Goal: Task Accomplishment & Management: Use online tool/utility

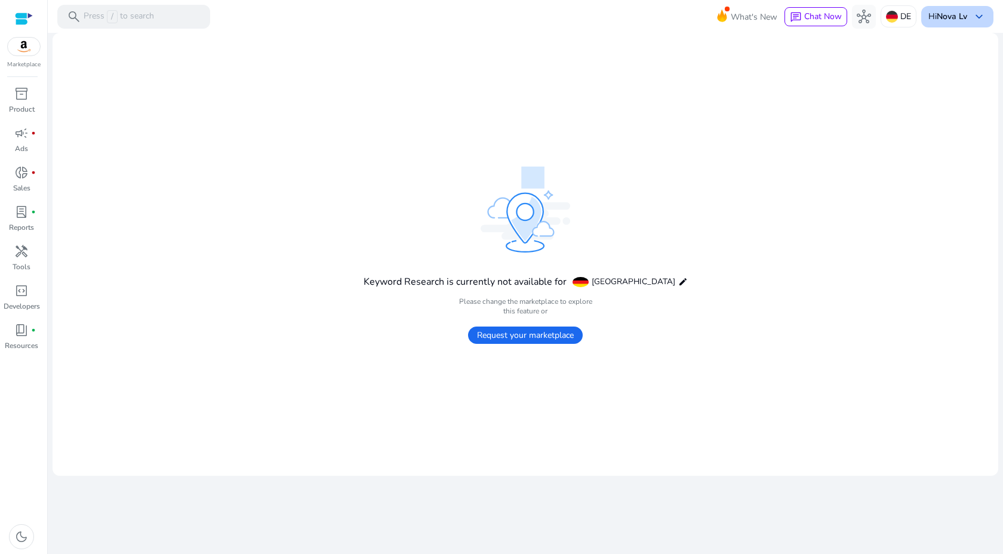
click at [973, 17] on span "keyboard_arrow_down" at bounding box center [979, 17] width 14 height 14
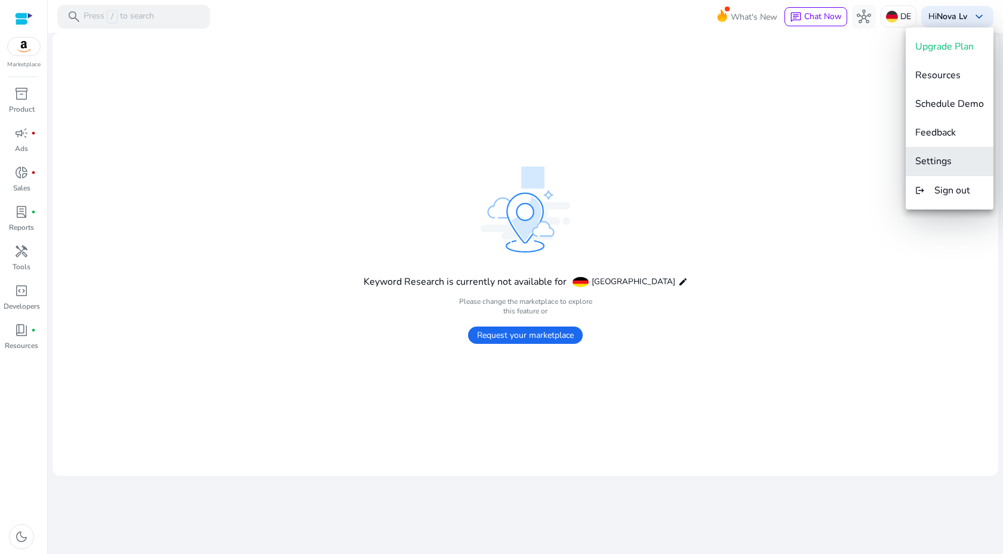
click at [944, 159] on span "Settings" at bounding box center [933, 161] width 36 height 13
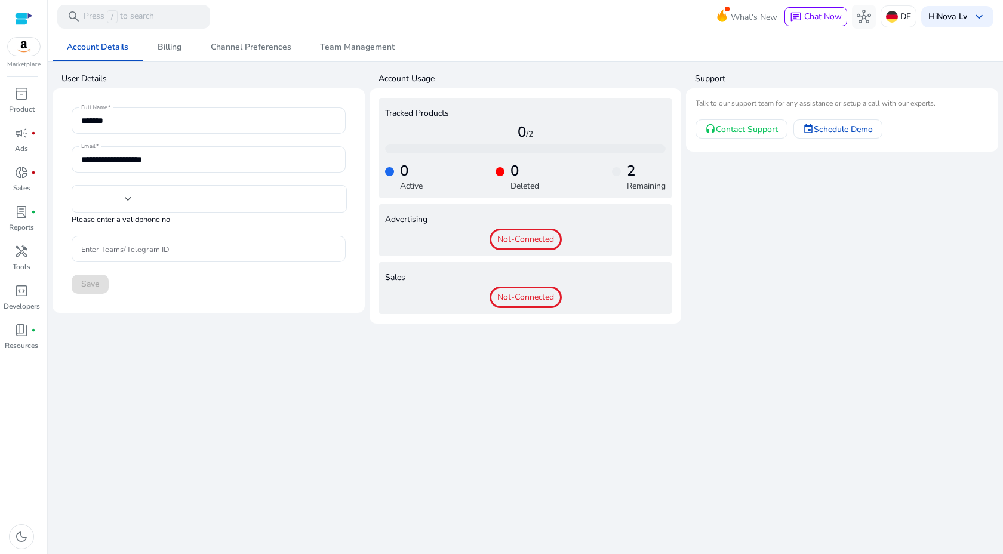
type input "****"
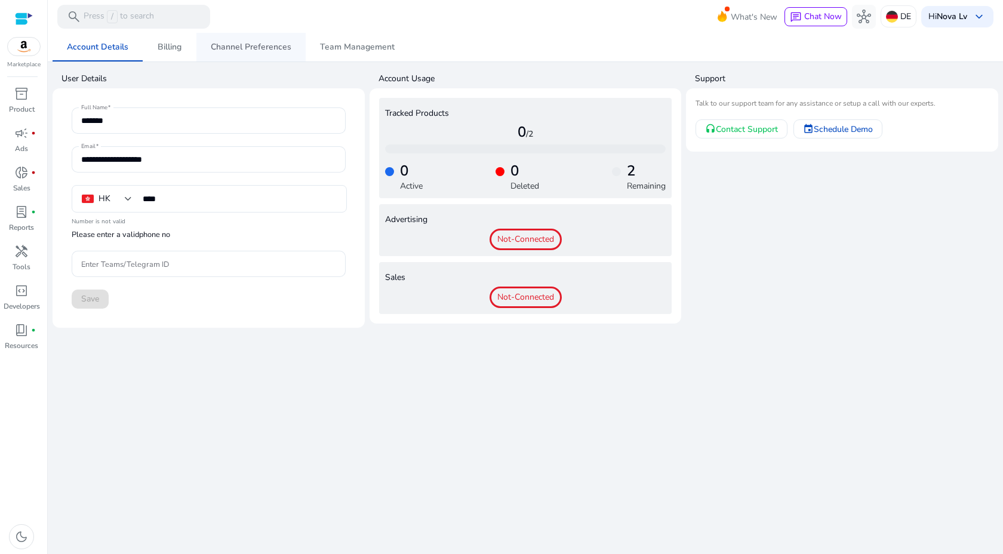
click at [263, 45] on span "Channel Preferences" at bounding box center [251, 47] width 81 height 8
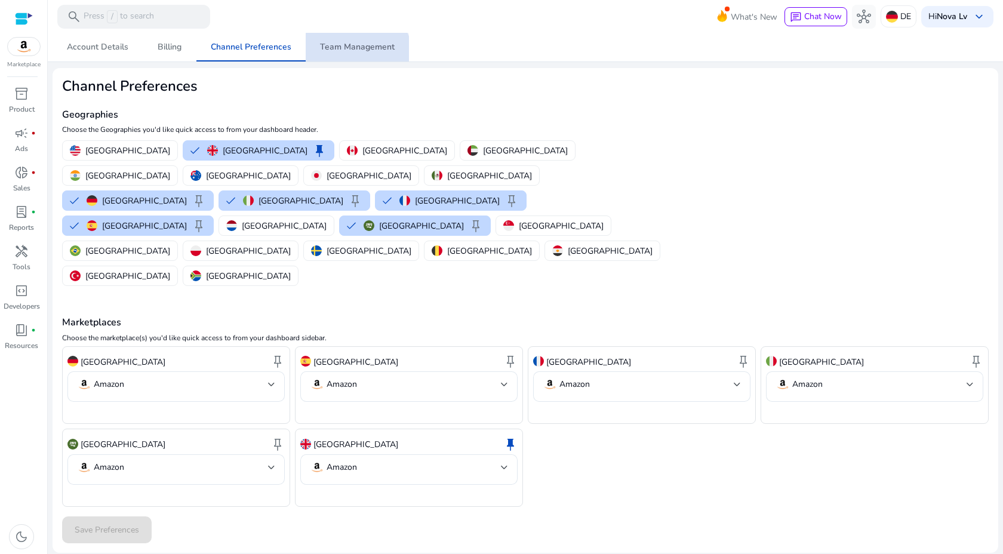
click at [353, 56] on span "Team Management" at bounding box center [357, 47] width 75 height 29
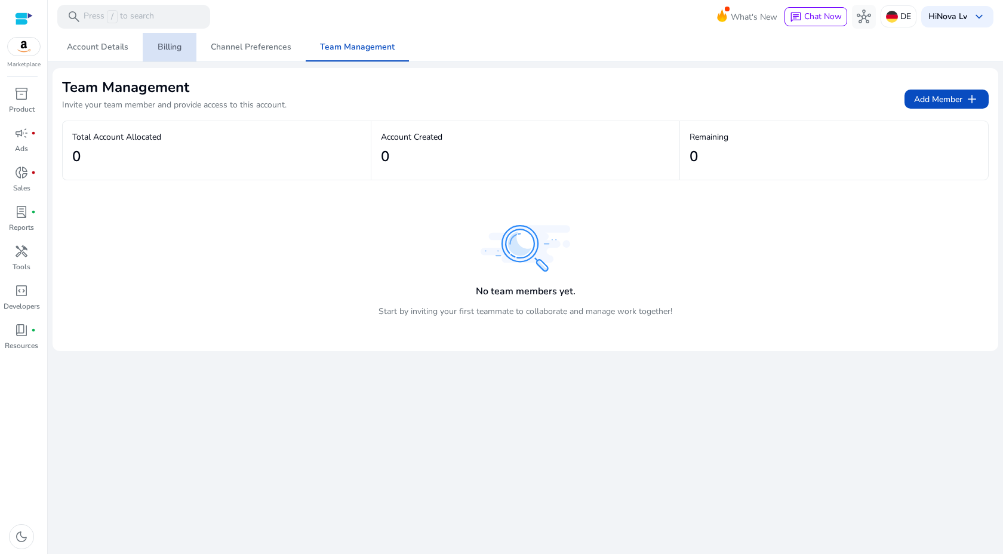
click at [163, 47] on span "Billing" at bounding box center [170, 47] width 24 height 8
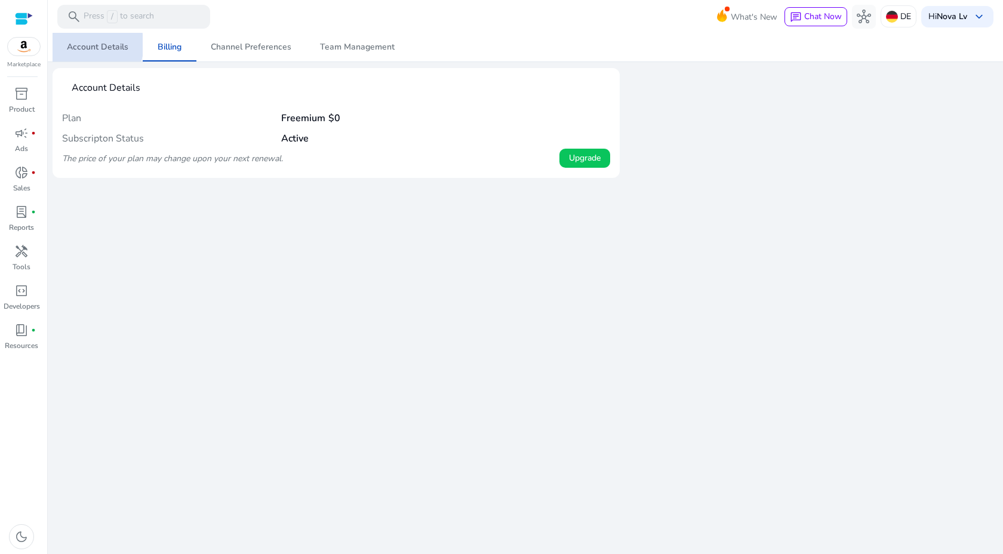
click at [91, 45] on span "Account Details" at bounding box center [97, 47] width 61 height 8
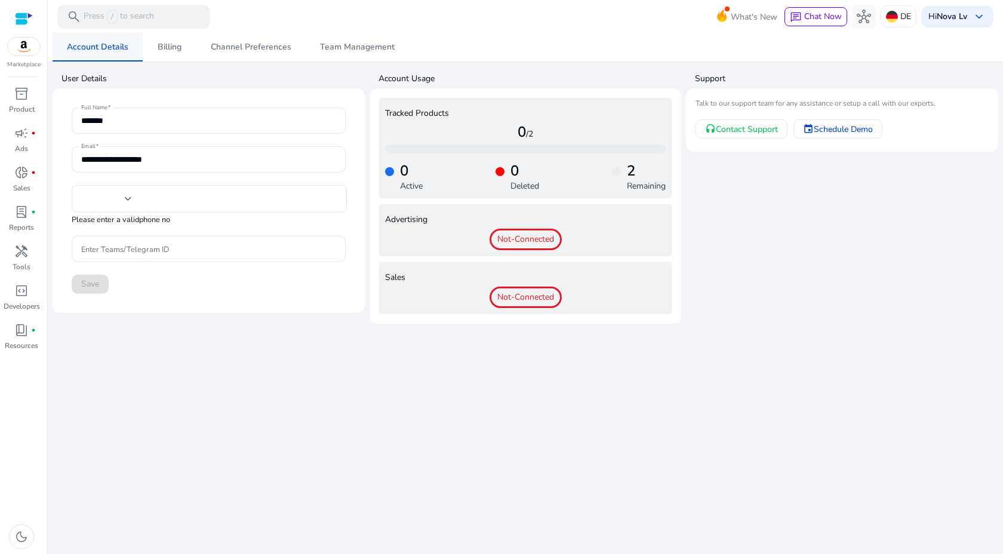
type input "****"
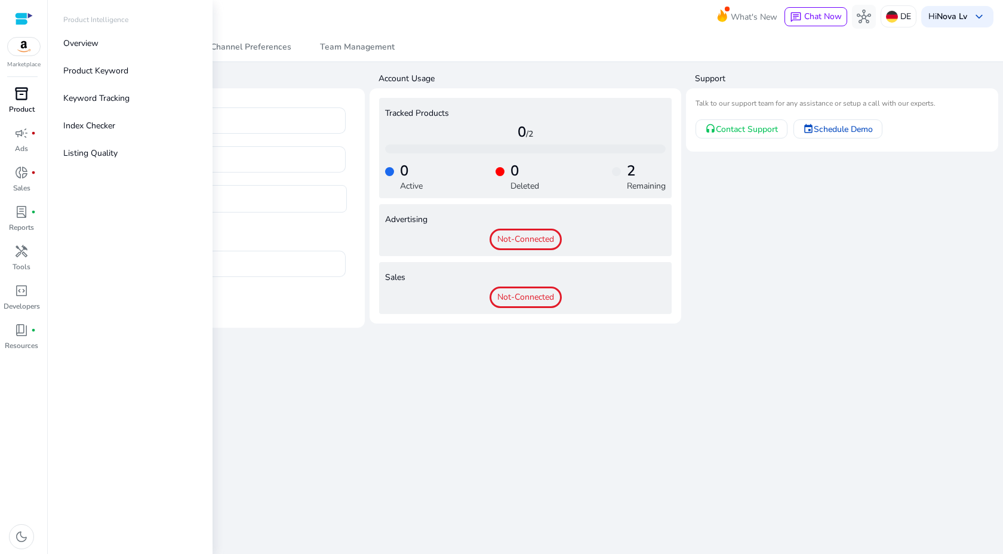
click at [23, 89] on span "inventory_2" at bounding box center [21, 94] width 14 height 14
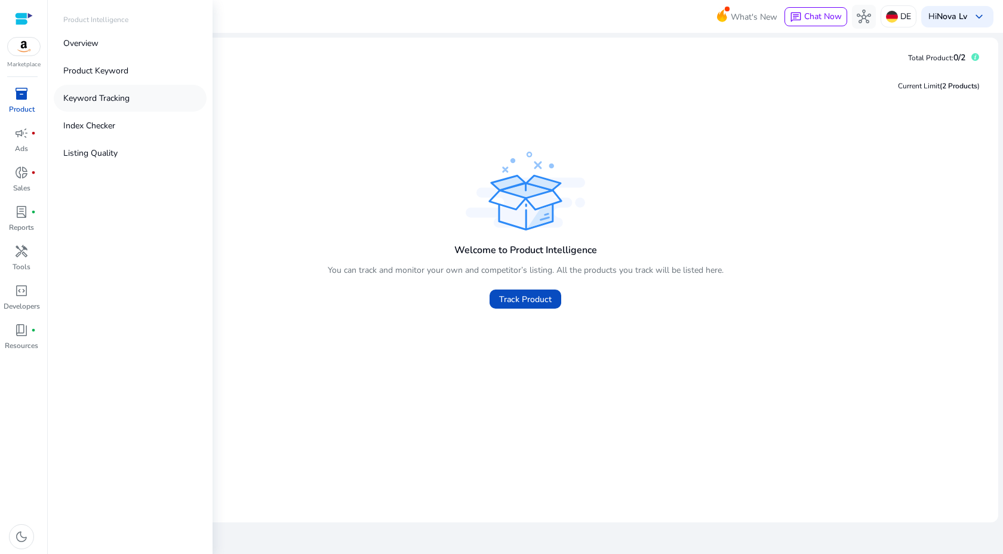
click at [106, 95] on p "Keyword Tracking" at bounding box center [96, 98] width 66 height 13
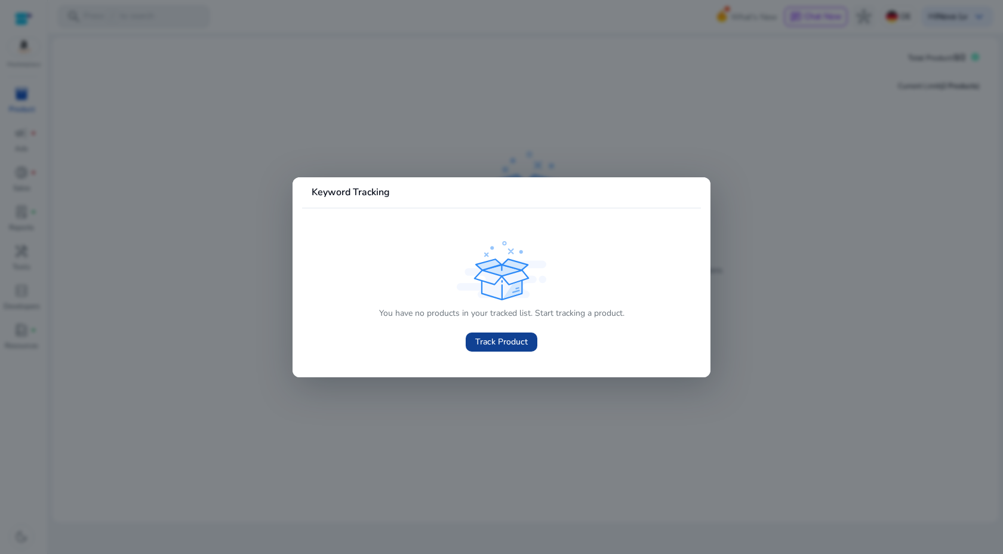
click at [510, 343] on span "Track Product" at bounding box center [501, 341] width 53 height 13
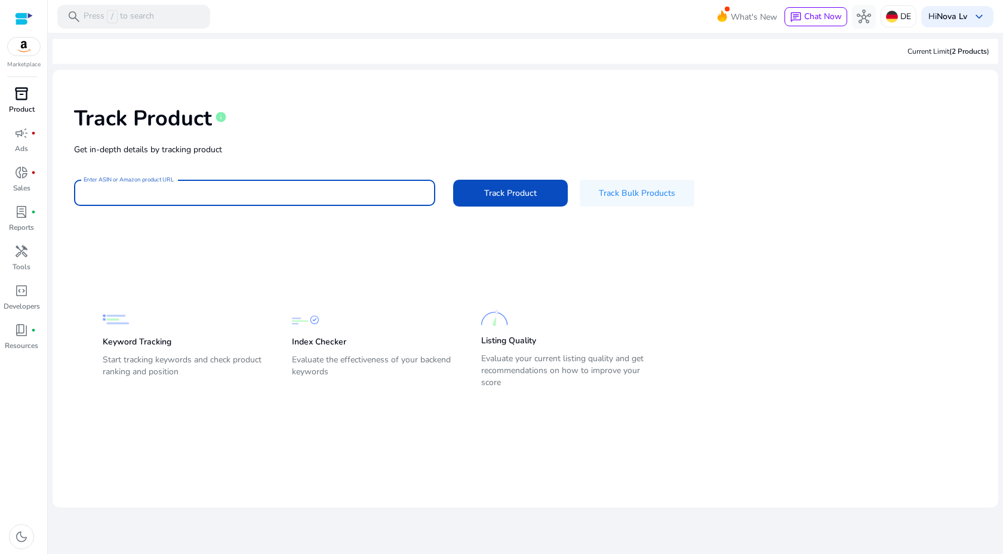
click at [306, 195] on input "Enter ASIN or Amazon product URL" at bounding box center [255, 192] width 342 height 13
click at [207, 192] on input "Enter ASIN or Amazon product URL" at bounding box center [255, 192] width 342 height 13
paste input "**********"
type input "**********"
click at [505, 190] on span "Track Product" at bounding box center [510, 193] width 53 height 13
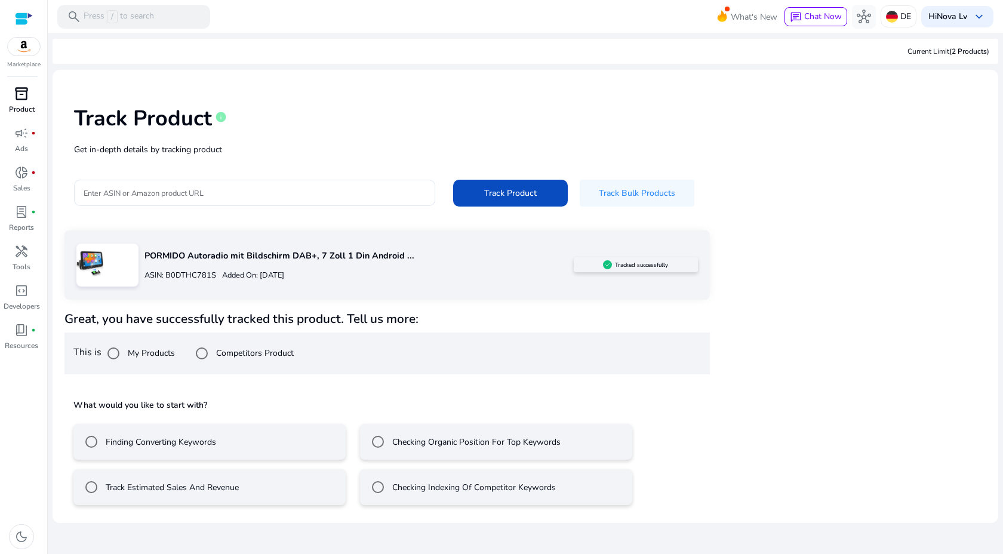
click at [227, 435] on mat-radio-button "Finding Converting Keywords" at bounding box center [209, 442] width 272 height 36
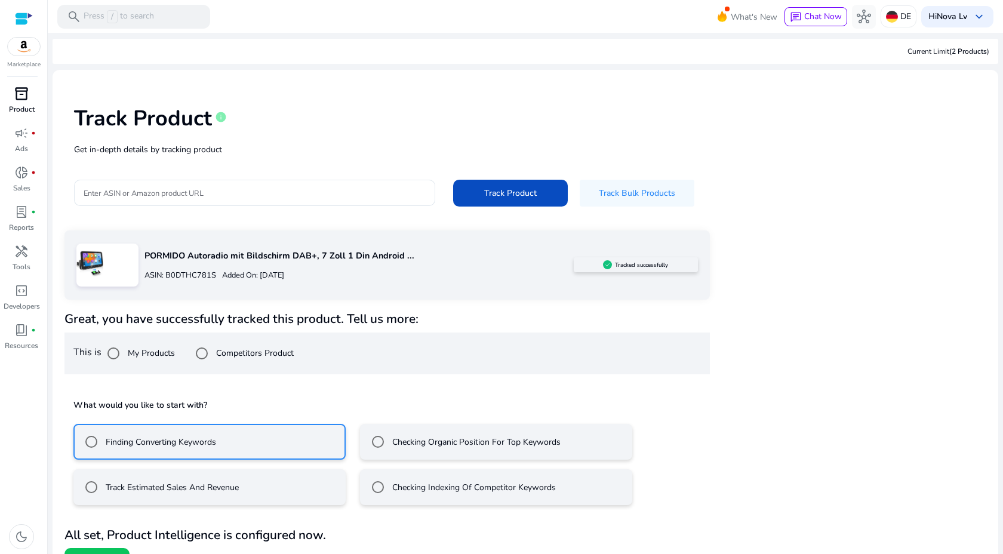
scroll to position [22, 0]
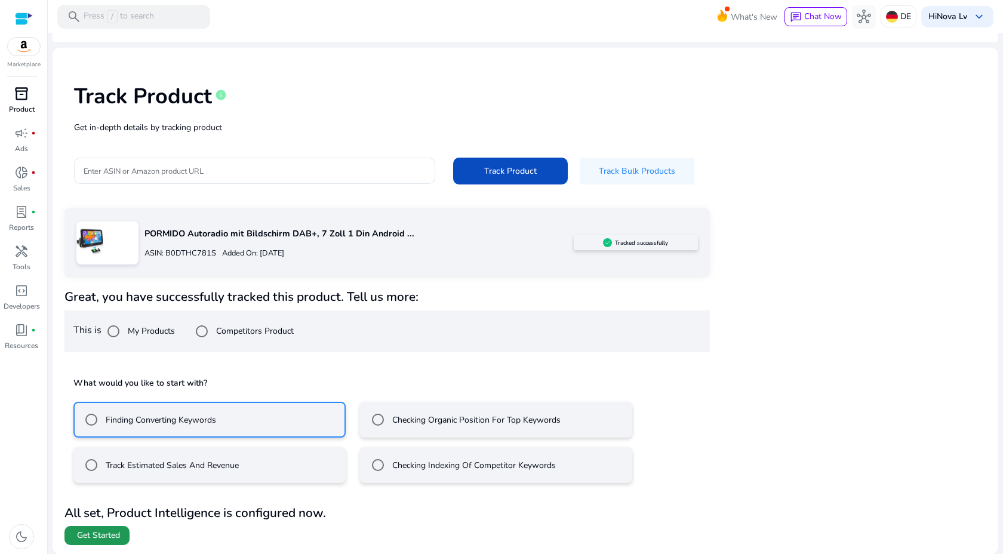
click at [104, 535] on span "Get Started" at bounding box center [98, 535] width 43 height 12
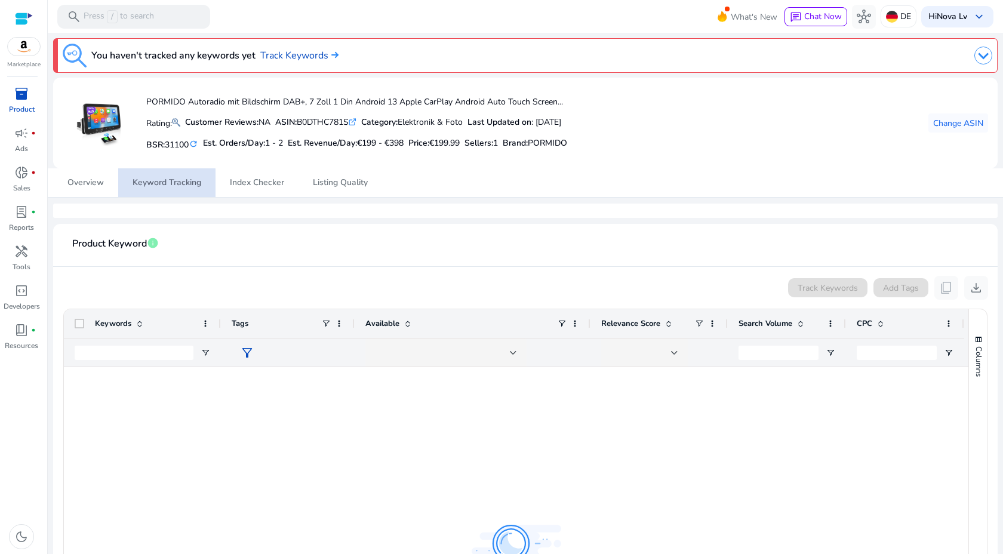
click at [144, 190] on span "Keyword Tracking" at bounding box center [166, 182] width 69 height 29
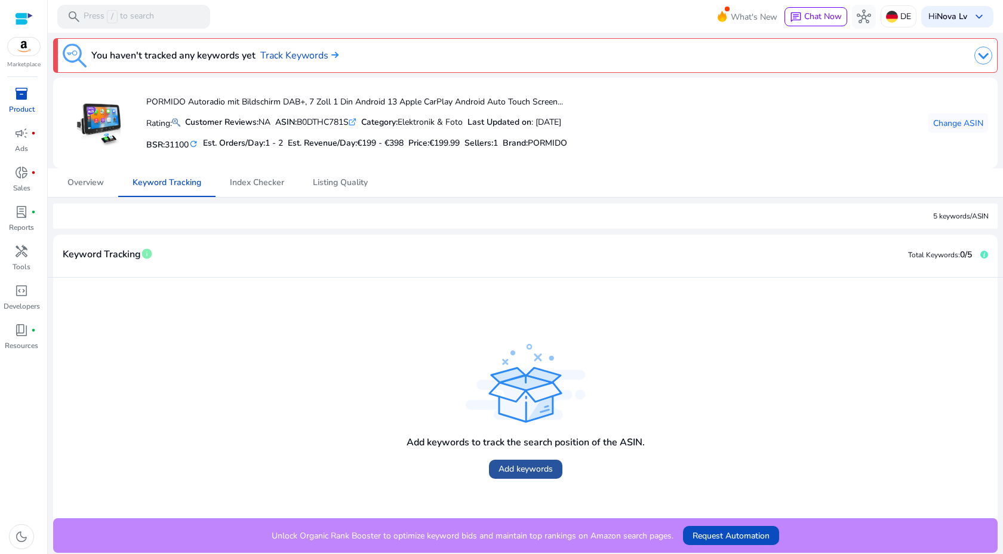
click at [515, 472] on span "Add keywords" at bounding box center [525, 469] width 54 height 13
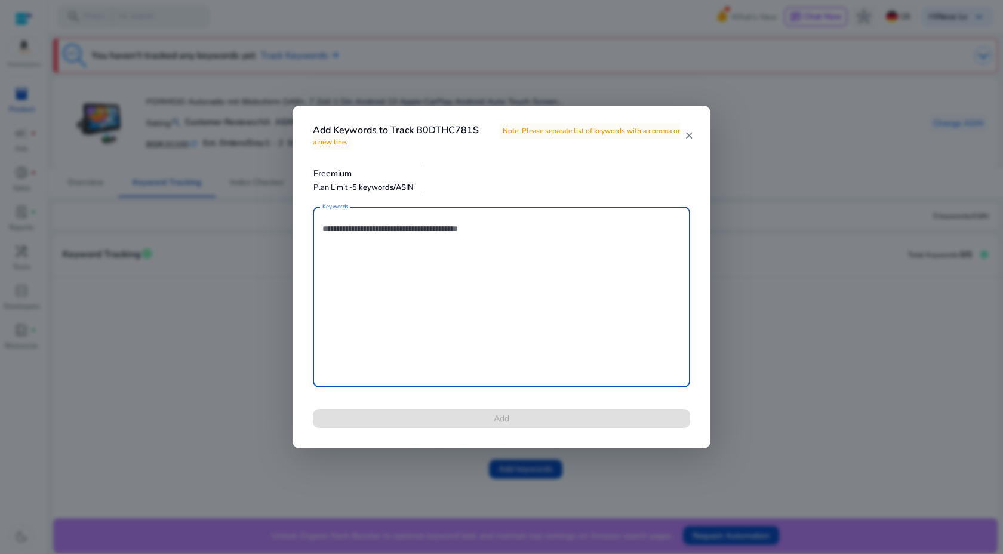
click at [687, 134] on mat-icon "close" at bounding box center [689, 135] width 10 height 11
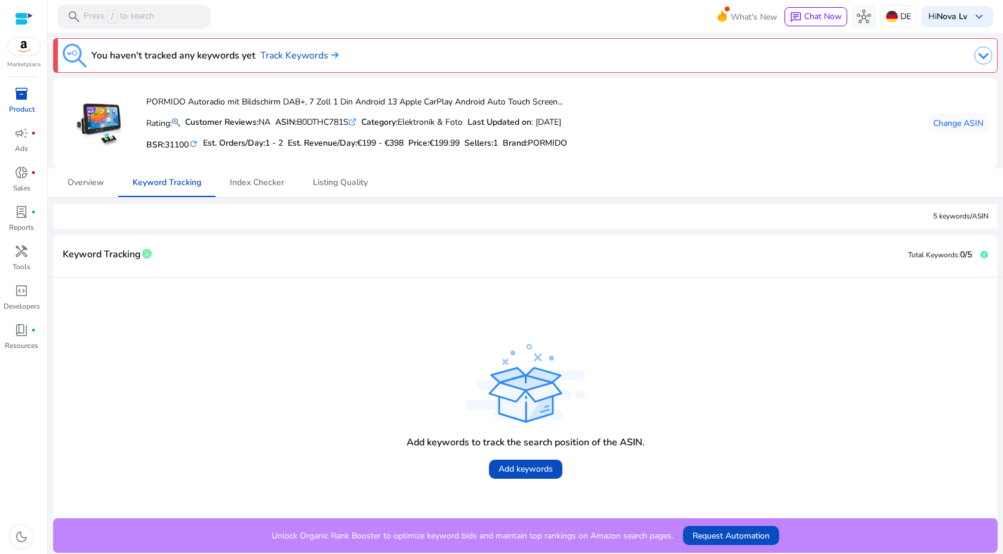
click at [982, 59] on img at bounding box center [983, 56] width 18 height 18
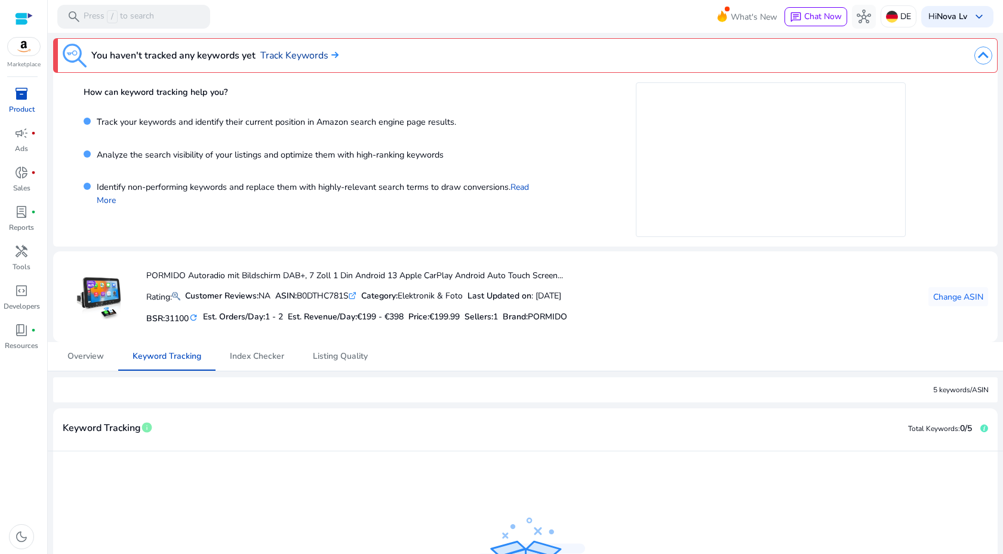
click at [301, 53] on link "Track Keywords" at bounding box center [299, 55] width 78 height 14
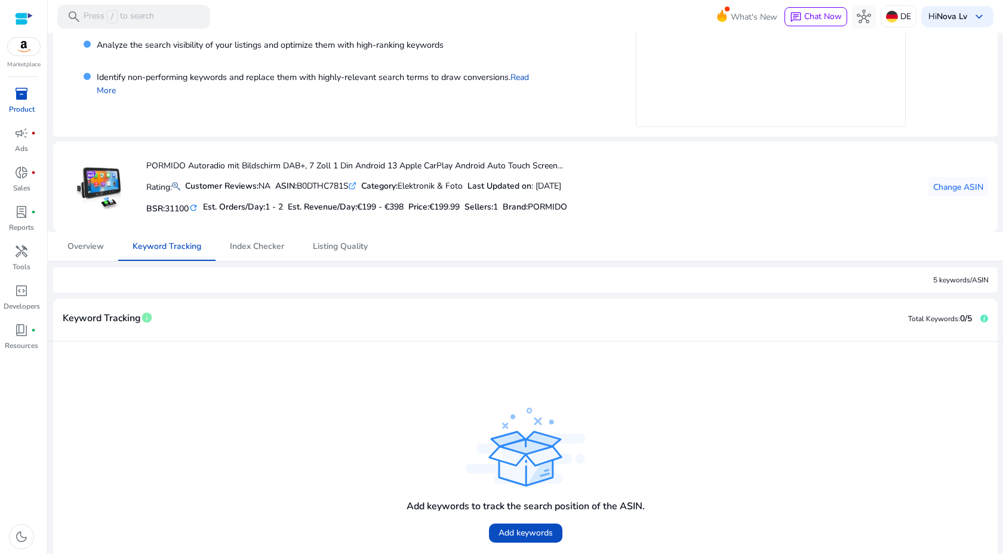
scroll to position [172, 0]
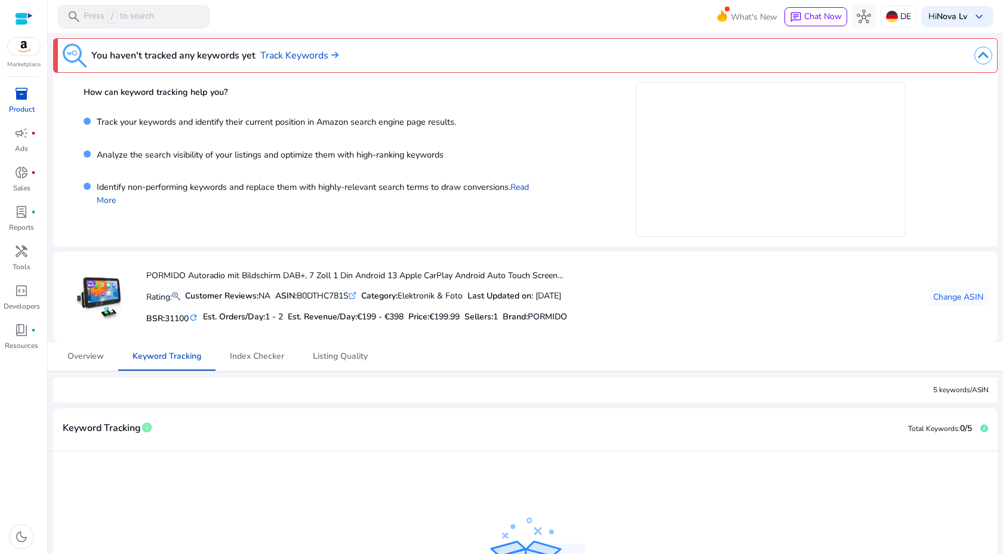
scroll to position [172, 0]
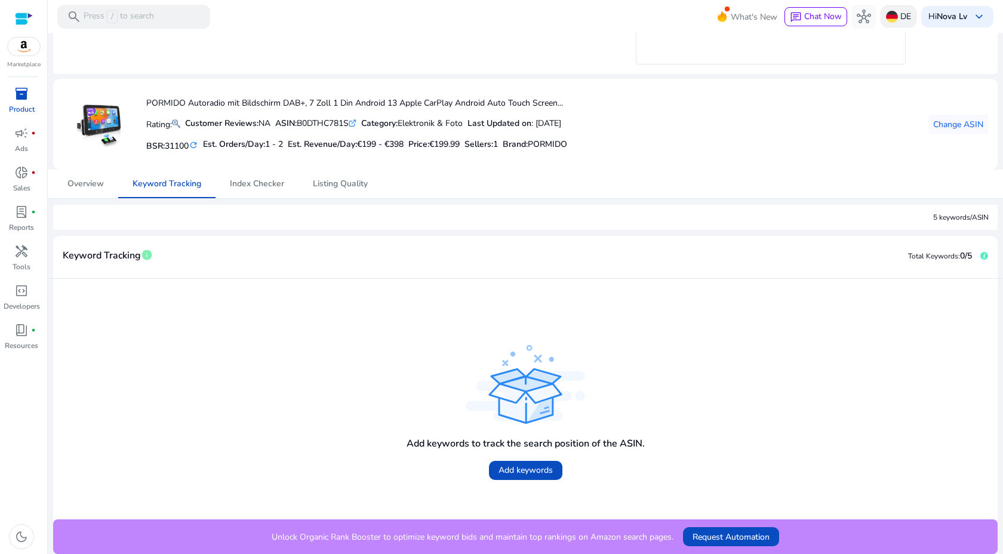
click at [891, 16] on div "DE" at bounding box center [898, 16] width 36 height 22
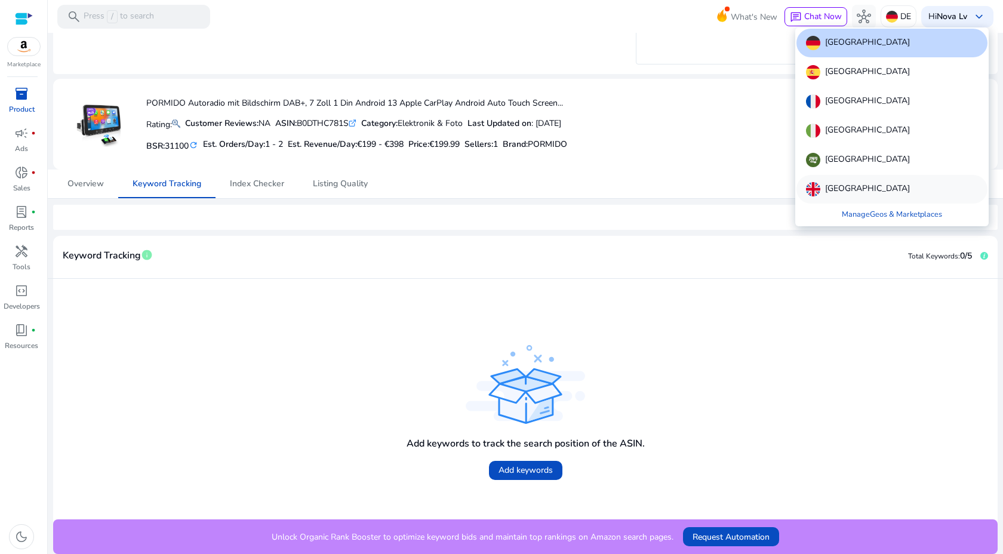
click at [865, 186] on p "[GEOGRAPHIC_DATA]" at bounding box center [867, 189] width 85 height 14
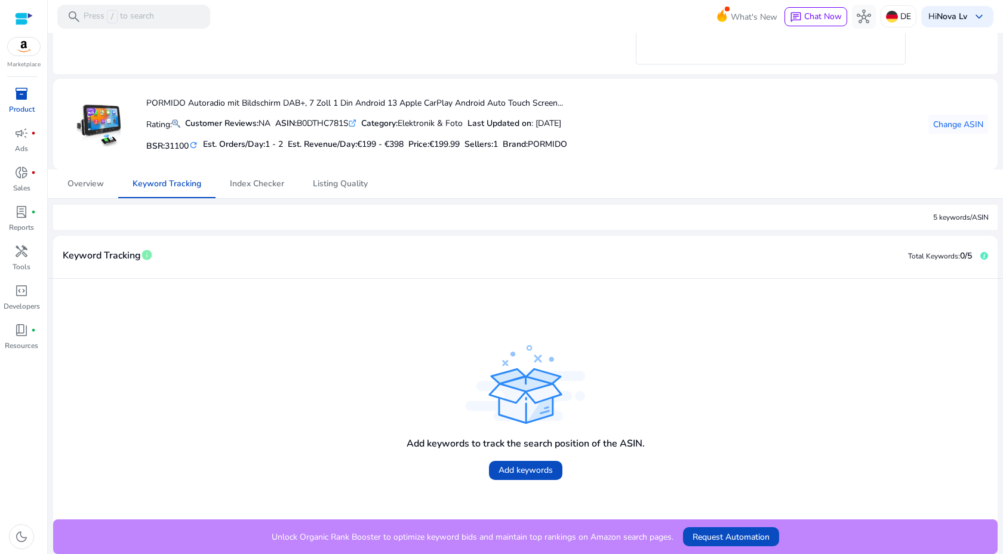
scroll to position [0, 0]
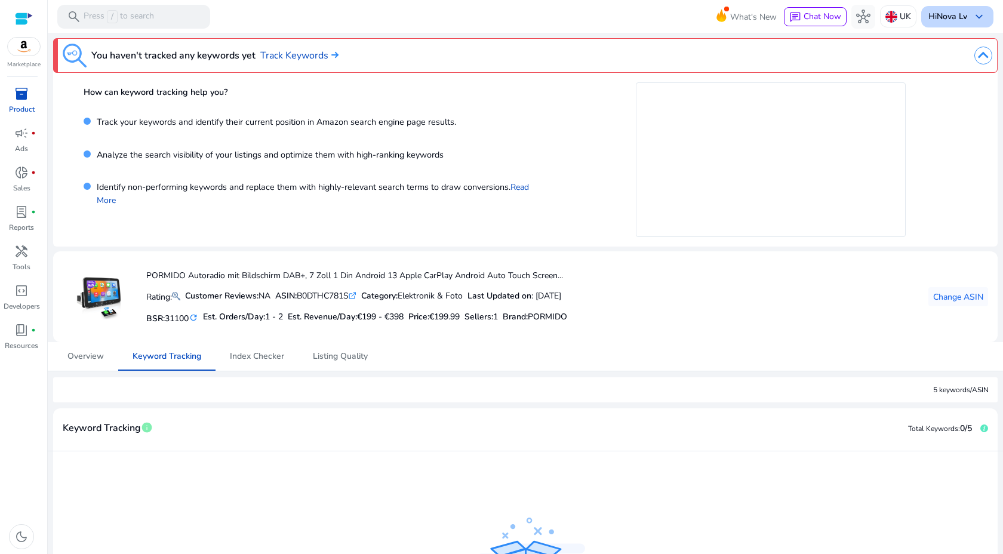
click at [959, 16] on b "Nova Lv" at bounding box center [951, 16] width 30 height 11
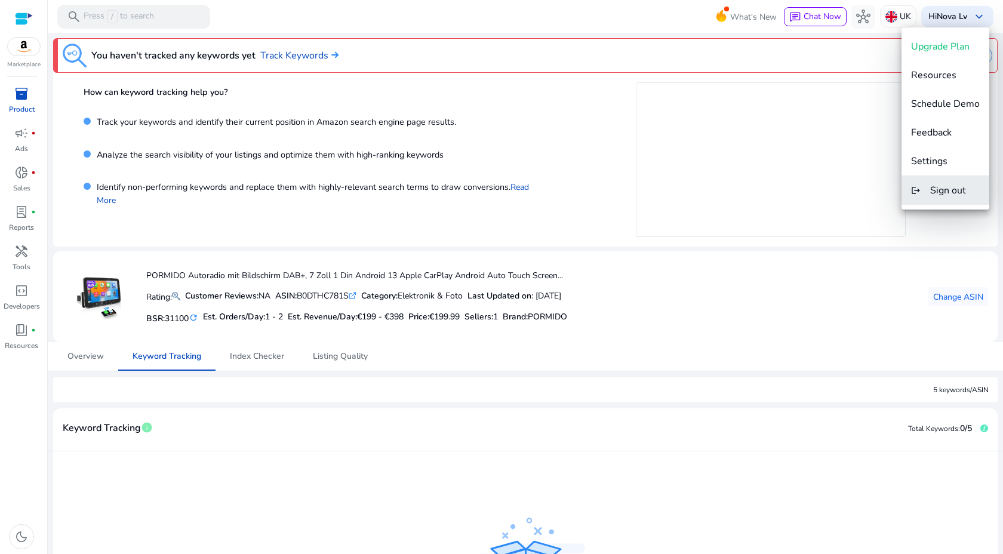
click at [941, 176] on button "logout Sign out" at bounding box center [945, 190] width 88 height 29
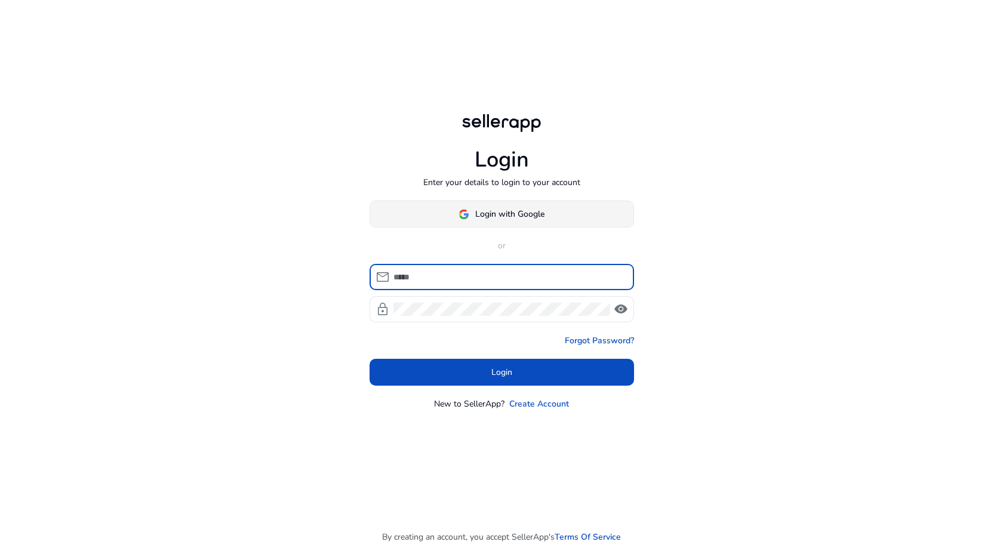
click at [557, 216] on span at bounding box center [501, 214] width 263 height 29
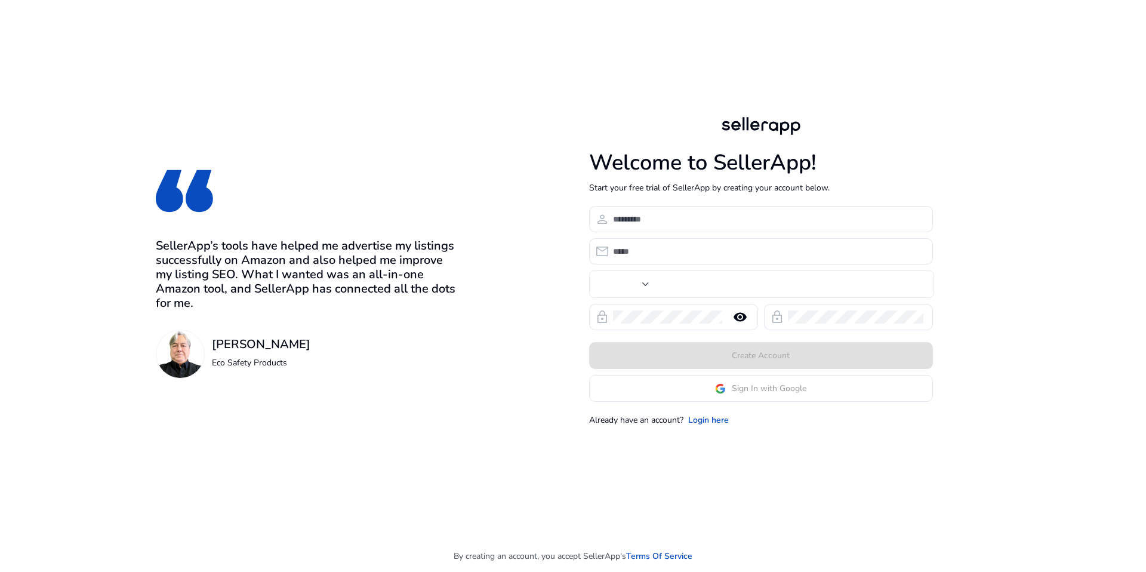
type input "****"
